Goal: Transaction & Acquisition: Download file/media

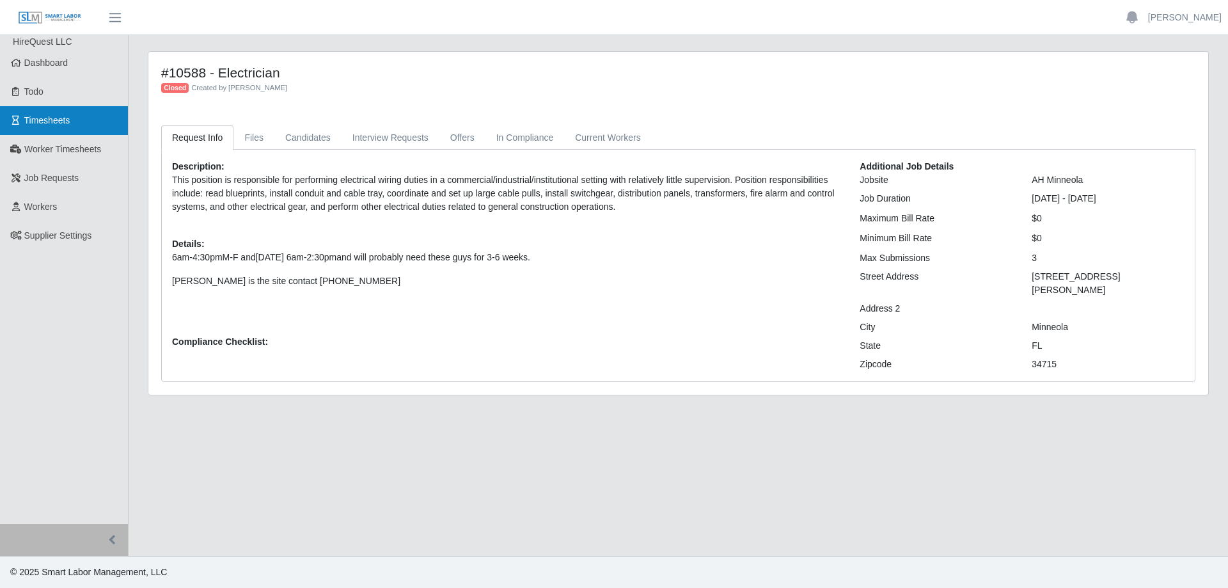
click at [45, 118] on span "Timesheets" at bounding box center [47, 120] width 46 height 10
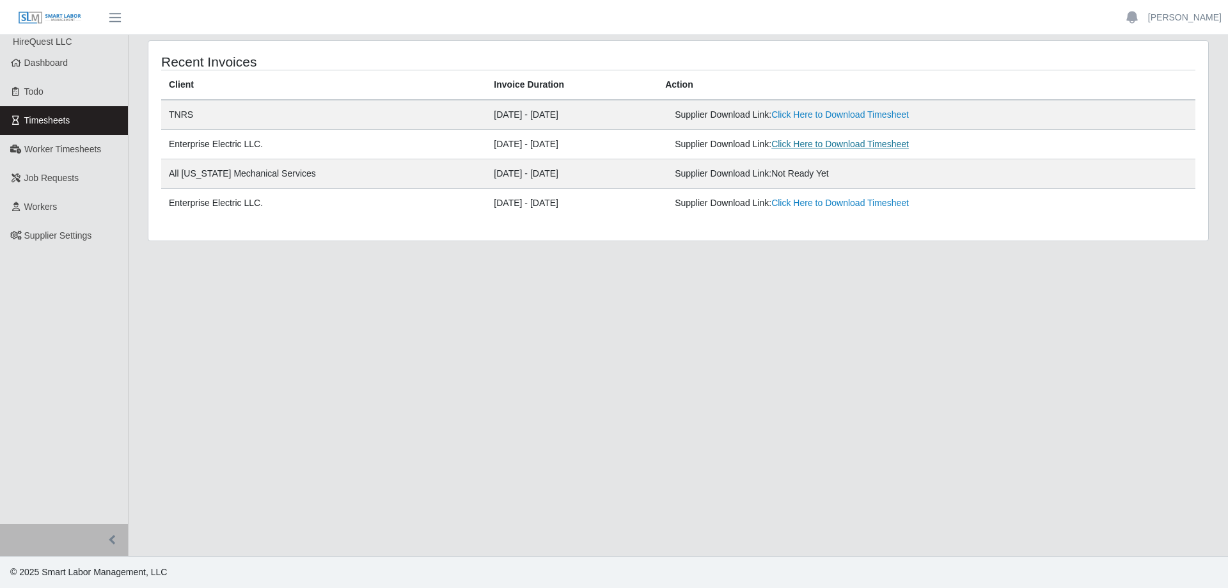
click at [860, 147] on link "Click Here to Download Timesheet" at bounding box center [839, 144] width 137 height 10
click at [831, 207] on link "Click Here to Download Timesheet" at bounding box center [839, 203] width 137 height 10
click at [829, 142] on link "Click Here to Download Timesheet" at bounding box center [839, 144] width 137 height 10
click at [60, 60] on span "Dashboard" at bounding box center [46, 63] width 44 height 10
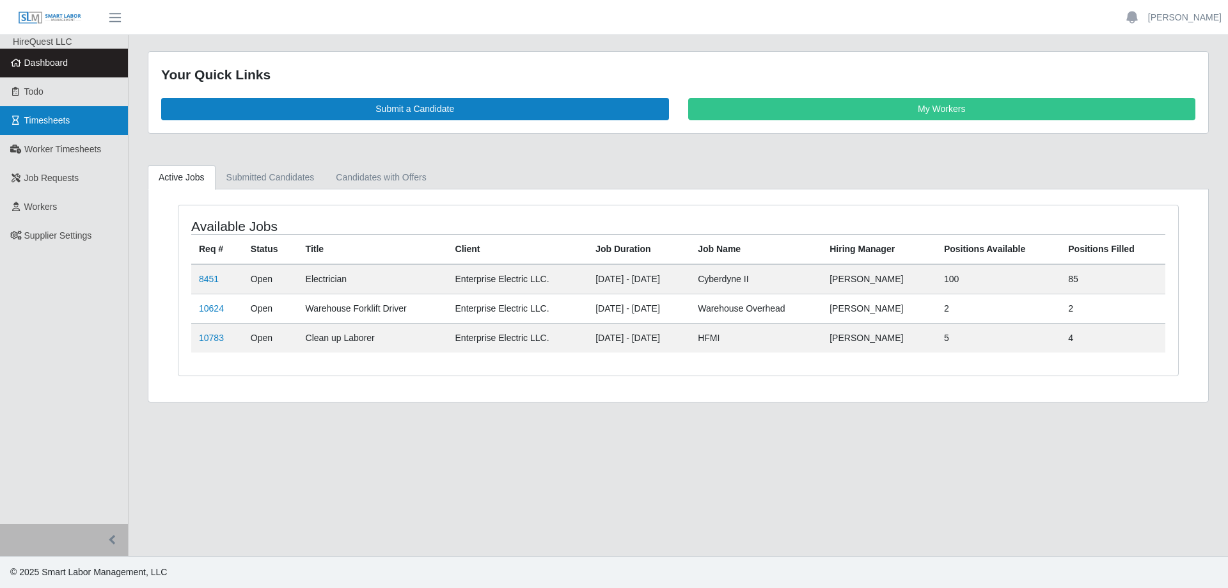
click at [59, 127] on link "Timesheets" at bounding box center [64, 120] width 128 height 29
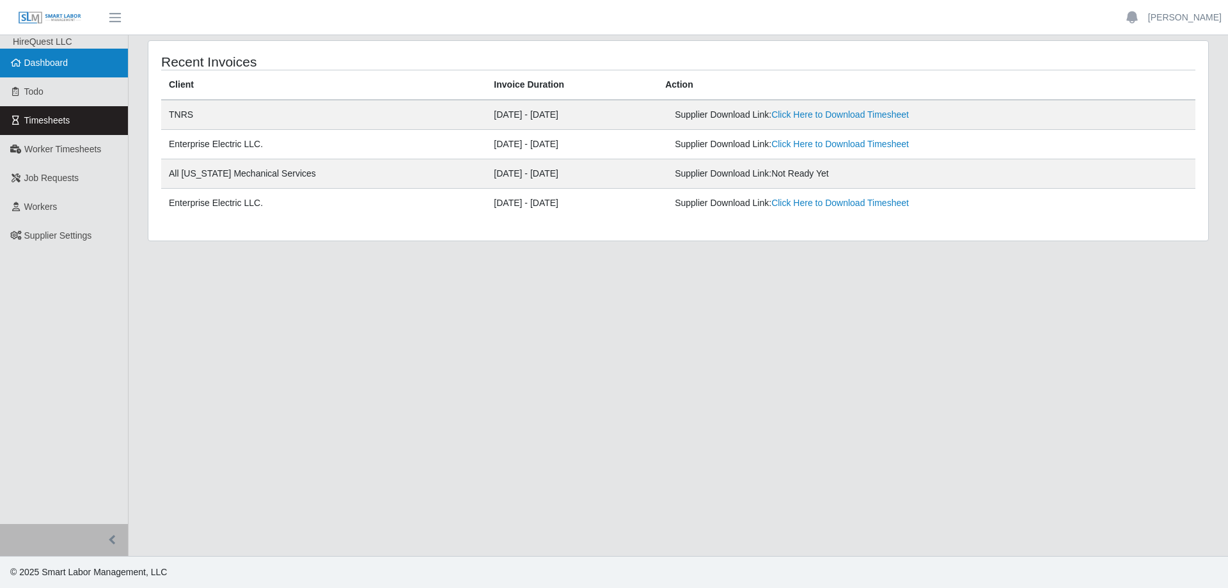
click at [29, 61] on span "Dashboard" at bounding box center [46, 63] width 44 height 10
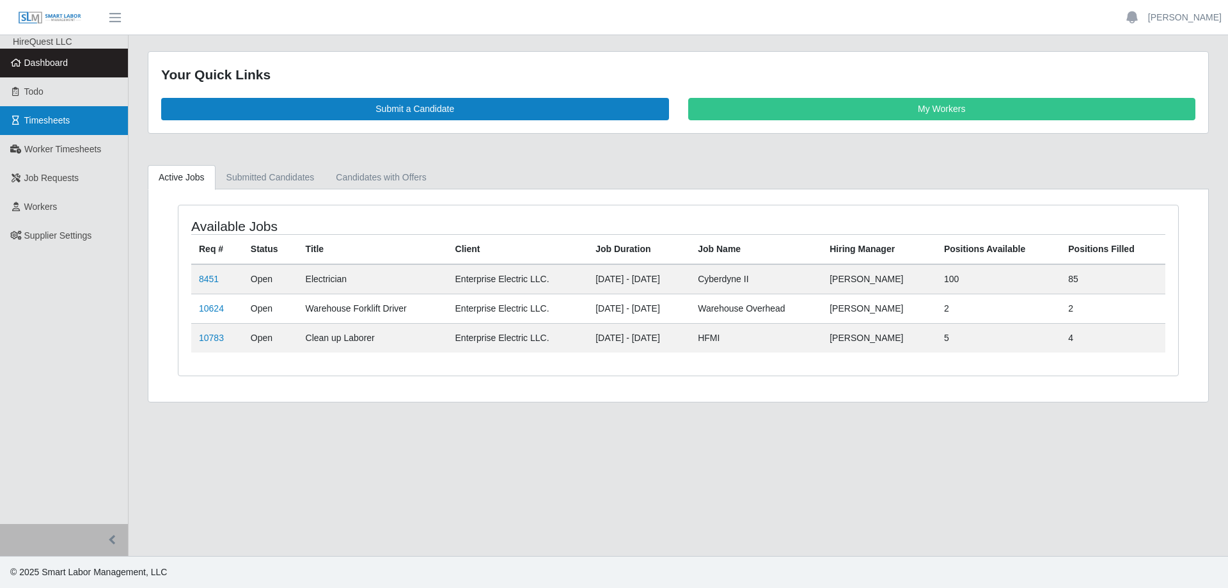
click at [56, 114] on link "Timesheets" at bounding box center [64, 120] width 128 height 29
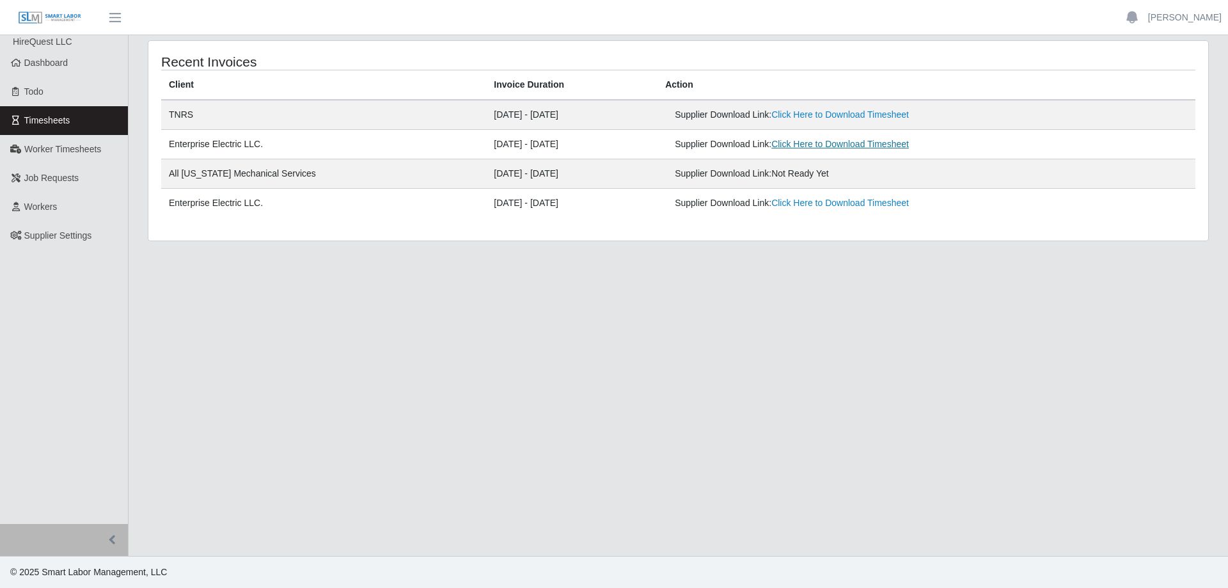
click at [830, 149] on link "Click Here to Download Timesheet" at bounding box center [839, 144] width 137 height 10
click at [855, 146] on link "Click Here to Download Timesheet" at bounding box center [839, 144] width 137 height 10
